Goal: Task Accomplishment & Management: Complete application form

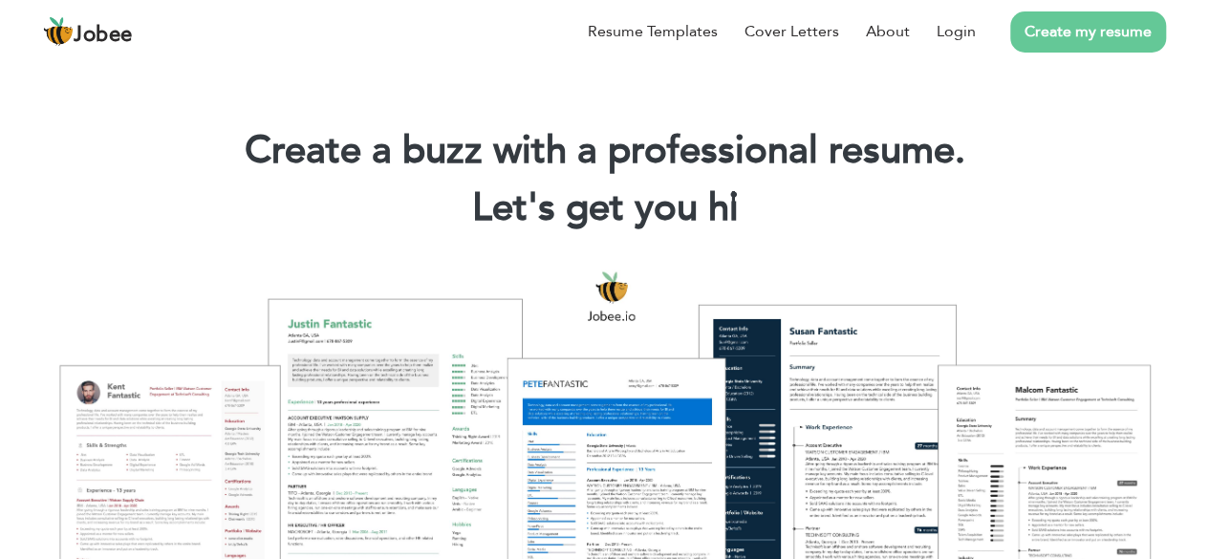
click at [1094, 43] on link "Create my resume" at bounding box center [1088, 31] width 156 height 41
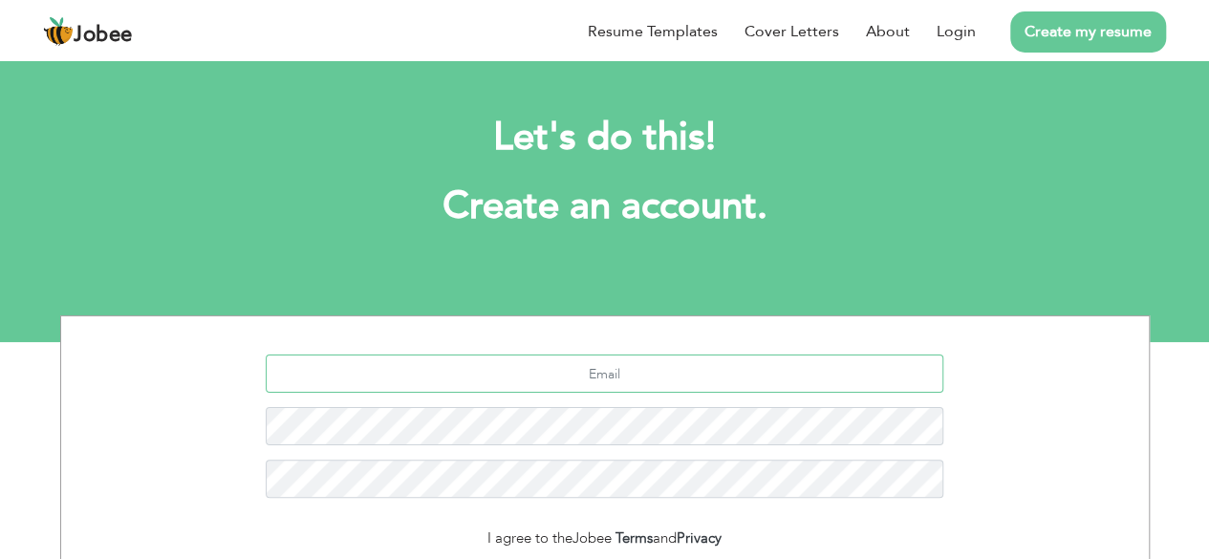
click at [574, 374] on input "text" at bounding box center [605, 374] width 678 height 38
click at [566, 371] on input "text" at bounding box center [605, 374] width 678 height 38
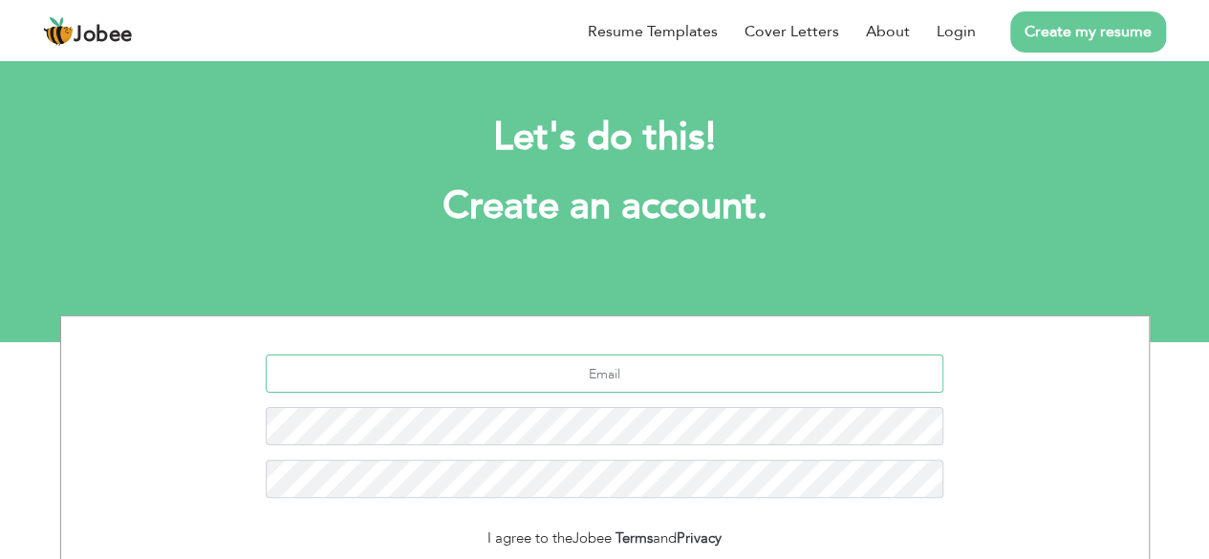
click at [740, 361] on input "text" at bounding box center [605, 374] width 678 height 38
click at [665, 368] on input "fakharmalik7234" at bounding box center [605, 374] width 678 height 38
type input "[EMAIL_ADDRESS][DOMAIN_NAME]"
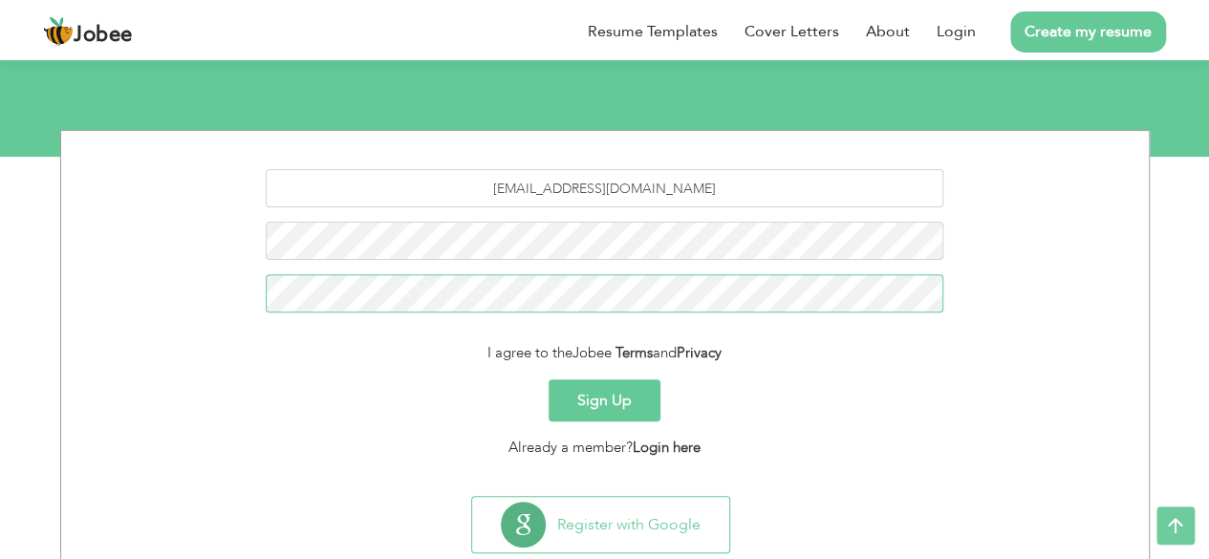
scroll to position [187, 0]
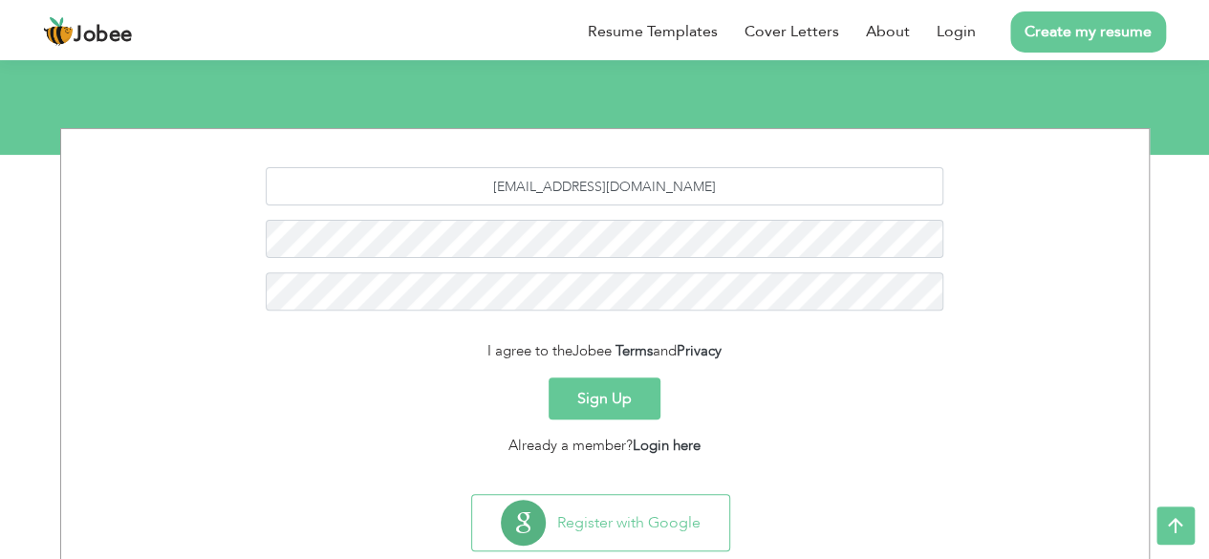
click at [617, 397] on button "Sign Up" at bounding box center [605, 399] width 112 height 42
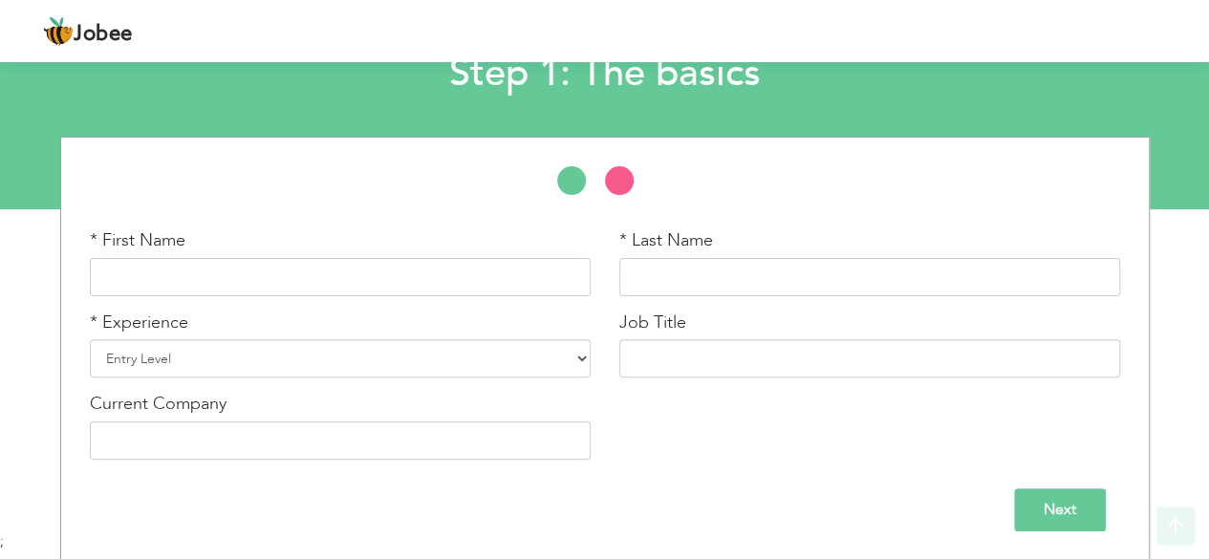
scroll to position [131, 0]
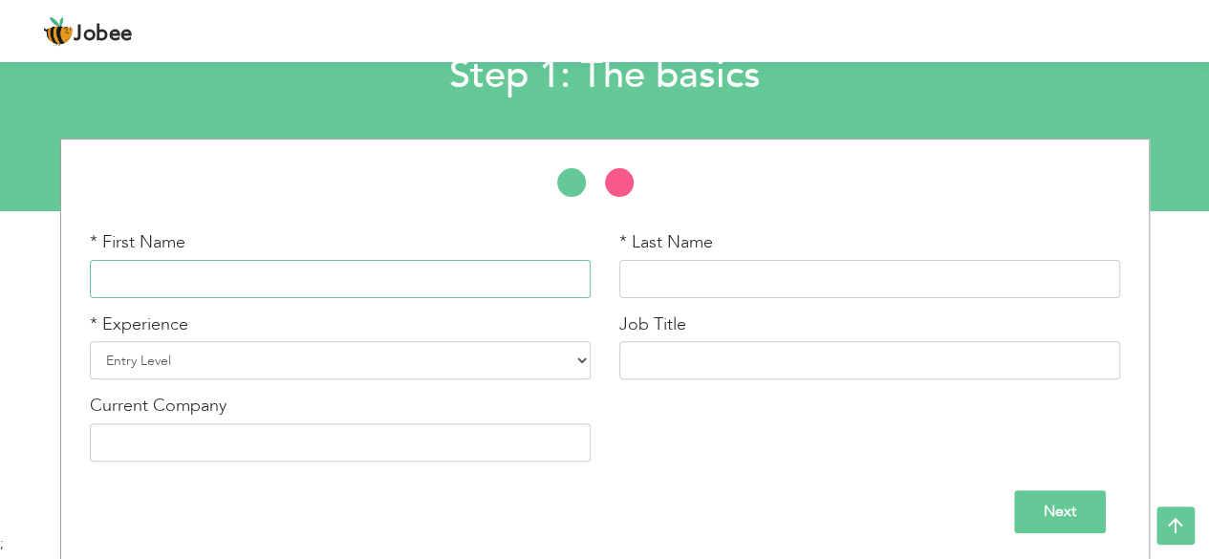
click at [463, 269] on input "text" at bounding box center [340, 279] width 501 height 38
type input "m"
type input "Malik fakhar"
click at [670, 267] on input "text" at bounding box center [869, 279] width 501 height 38
type input "fayyaz"
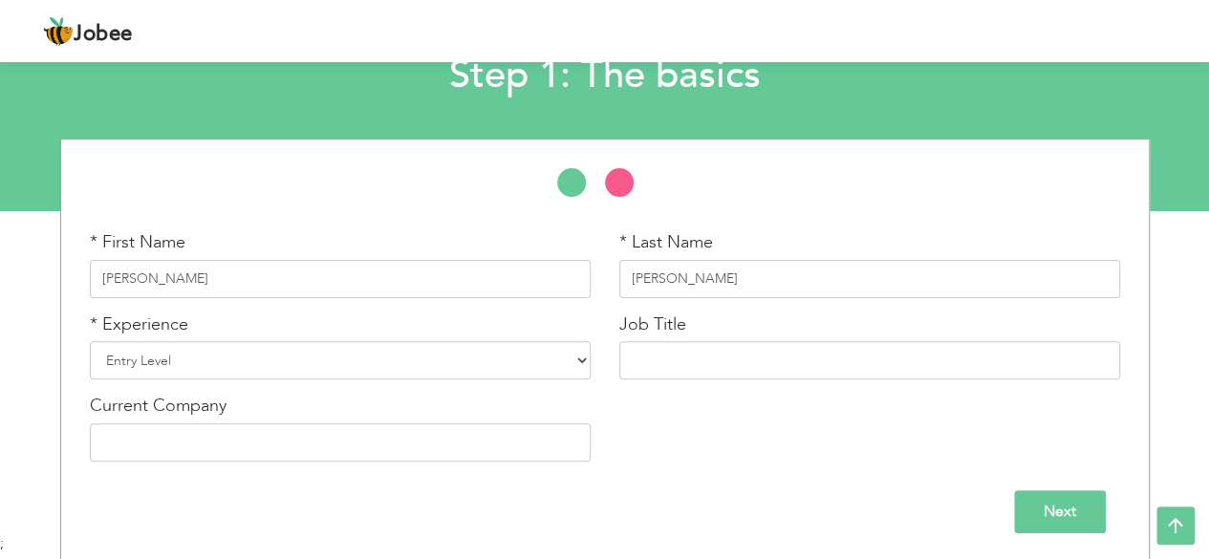
click at [594, 357] on div "* Experience Entry Level Less than 1 Year 1 Year 2 Years 3 Years 4 Years 5 Year…" at bounding box center [341, 354] width 530 height 82
click at [574, 358] on select "Entry Level Less than 1 Year 1 Year 2 Years 3 Years 4 Years 5 Years 6 Years 7 Y…" at bounding box center [340, 360] width 501 height 38
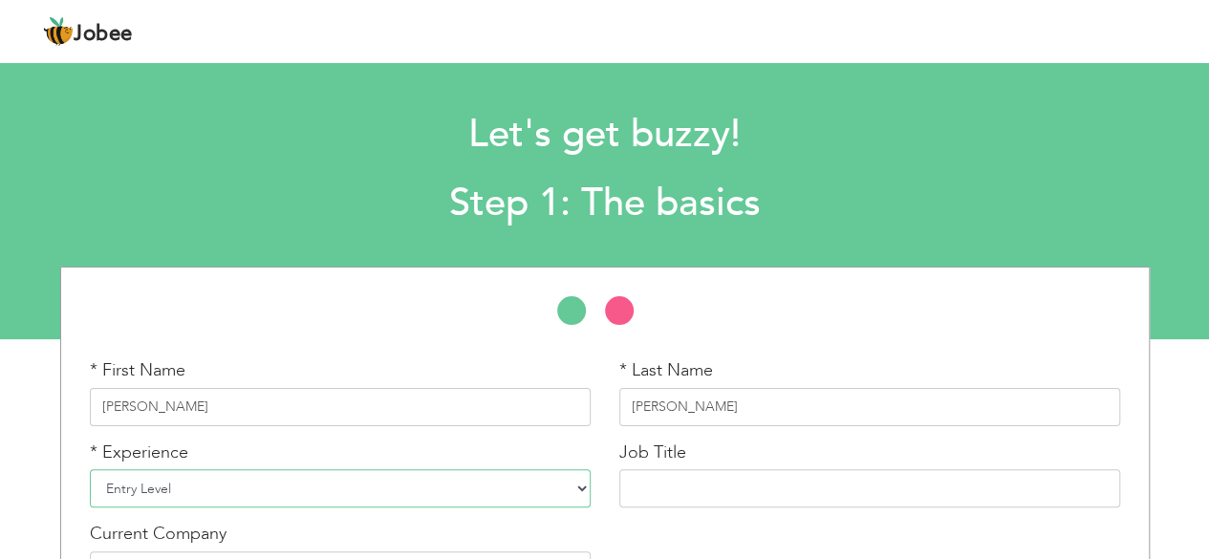
scroll to position [133, 0]
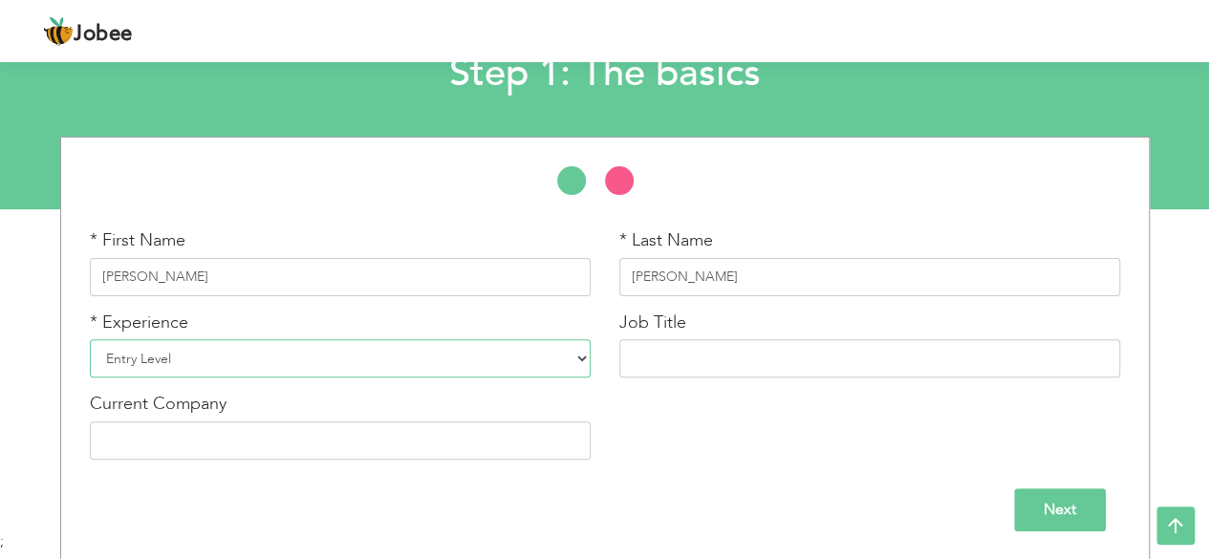
click at [581, 357] on select "Entry Level Less than 1 Year 1 Year 2 Years 3 Years 4 Years 5 Years 6 Years 7 Y…" at bounding box center [340, 358] width 501 height 38
select select "3"
click at [90, 339] on select "Entry Level Less than 1 Year 1 Year 2 Years 3 Years 4 Years 5 Years 6 Years 7 Y…" at bounding box center [340, 358] width 501 height 38
click at [705, 369] on input "text" at bounding box center [869, 358] width 501 height 38
